Goal: Check status

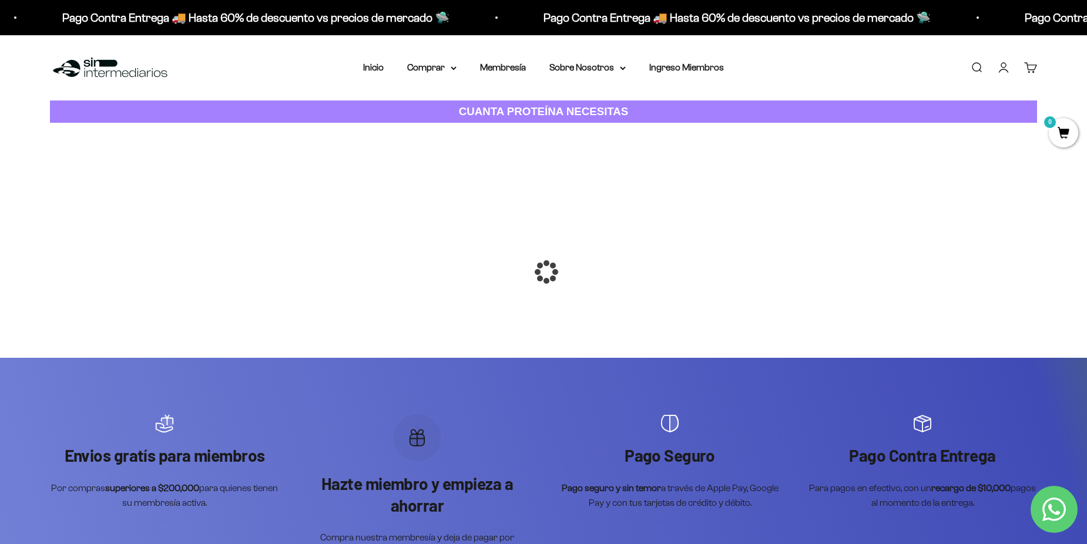
click at [544, 272] on div at bounding box center [544, 272] width 0 height 0
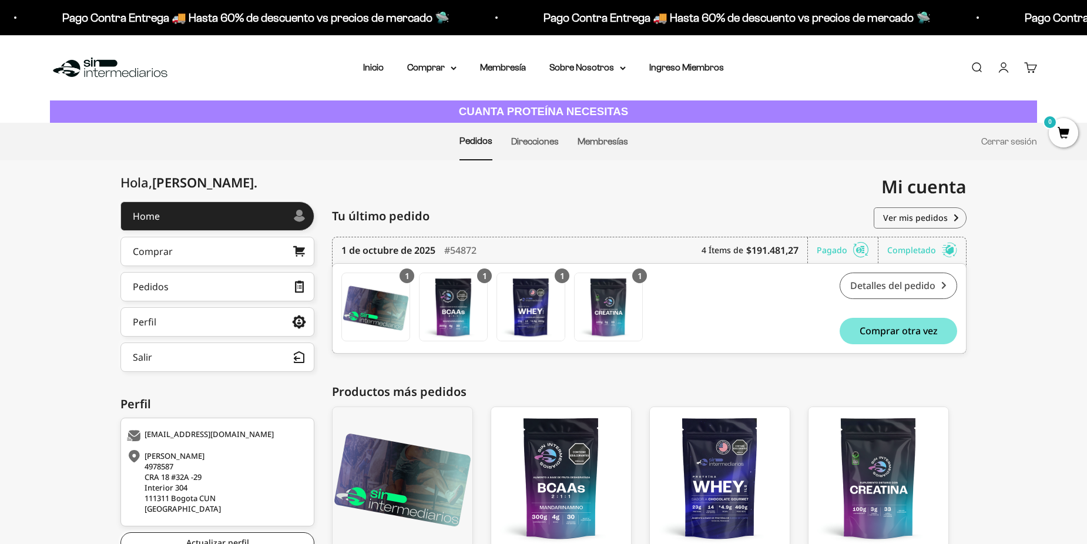
click at [933, 284] on link "Detalles del pedido" at bounding box center [899, 286] width 118 height 26
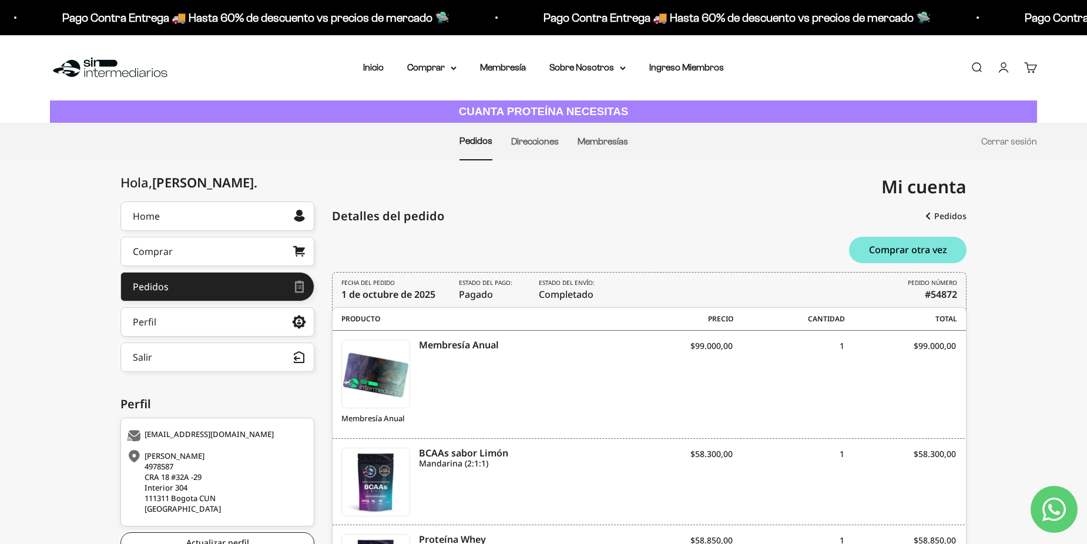
click at [639, 189] on div "Mi cuenta letitc.96@gmail.com" at bounding box center [755, 186] width 423 height 53
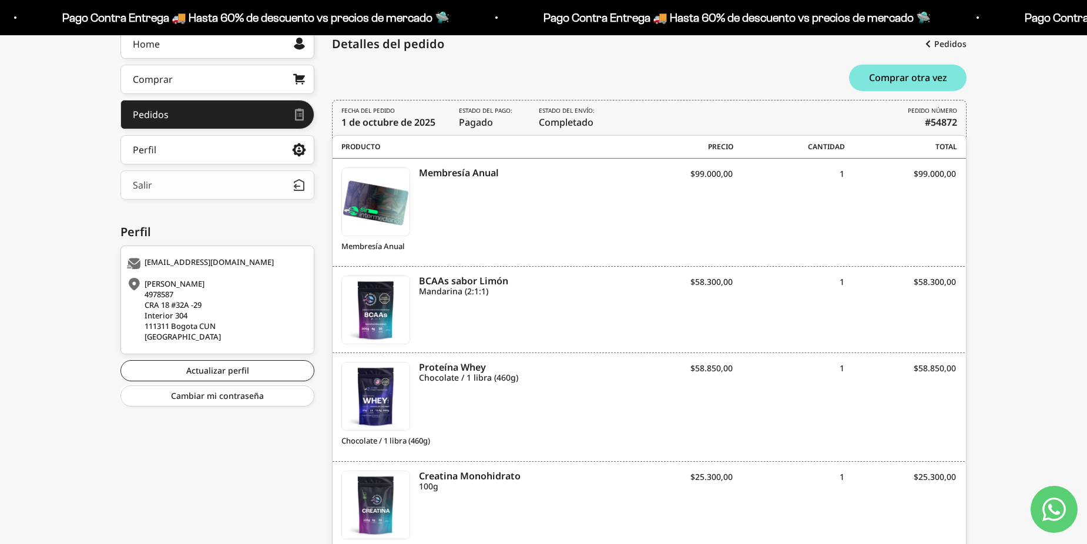
scroll to position [149, 0]
